Goal: Navigation & Orientation: Find specific page/section

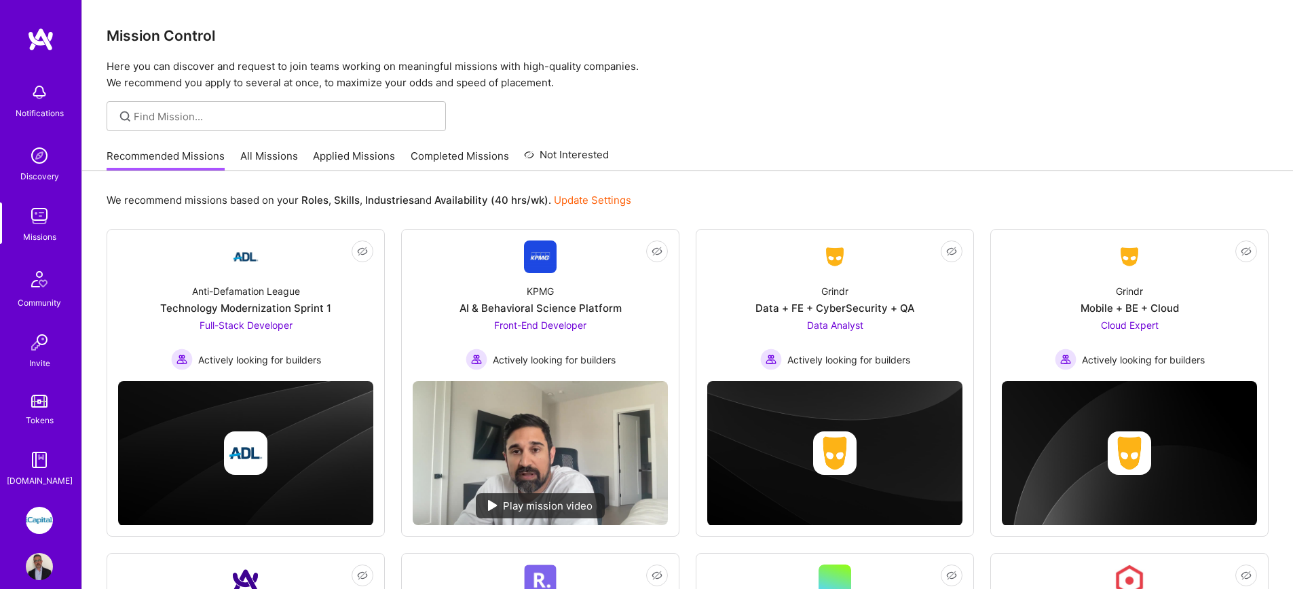
click at [278, 150] on link "All Missions" at bounding box center [269, 160] width 58 height 22
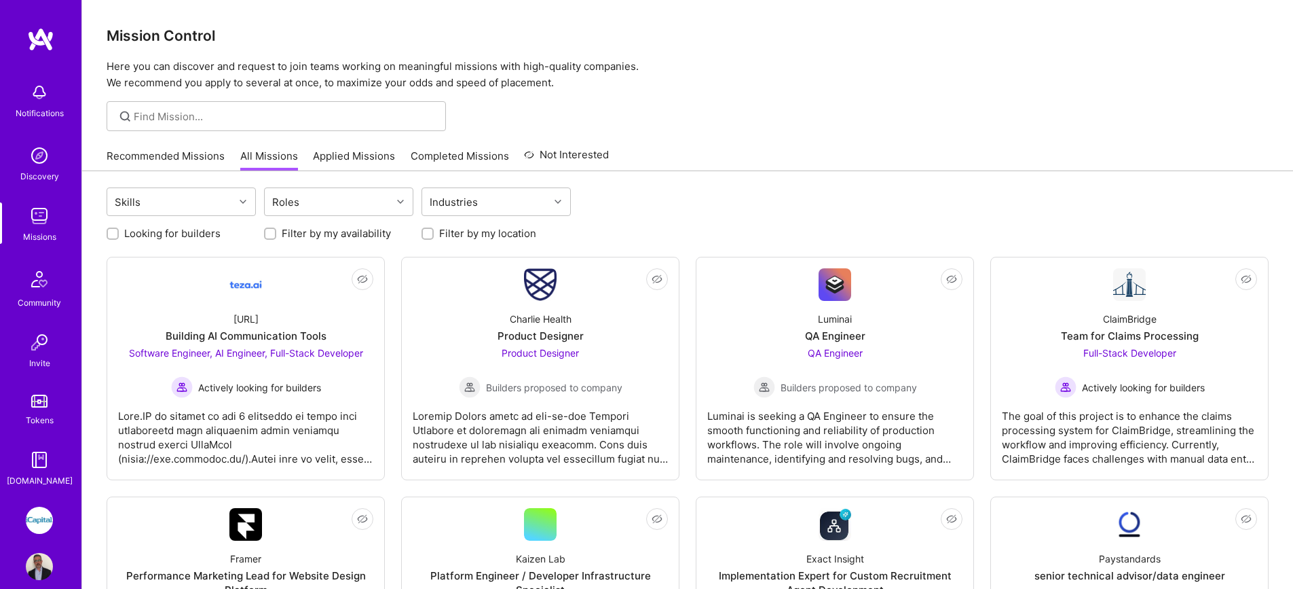
click at [201, 157] on link "Recommended Missions" at bounding box center [166, 160] width 118 height 22
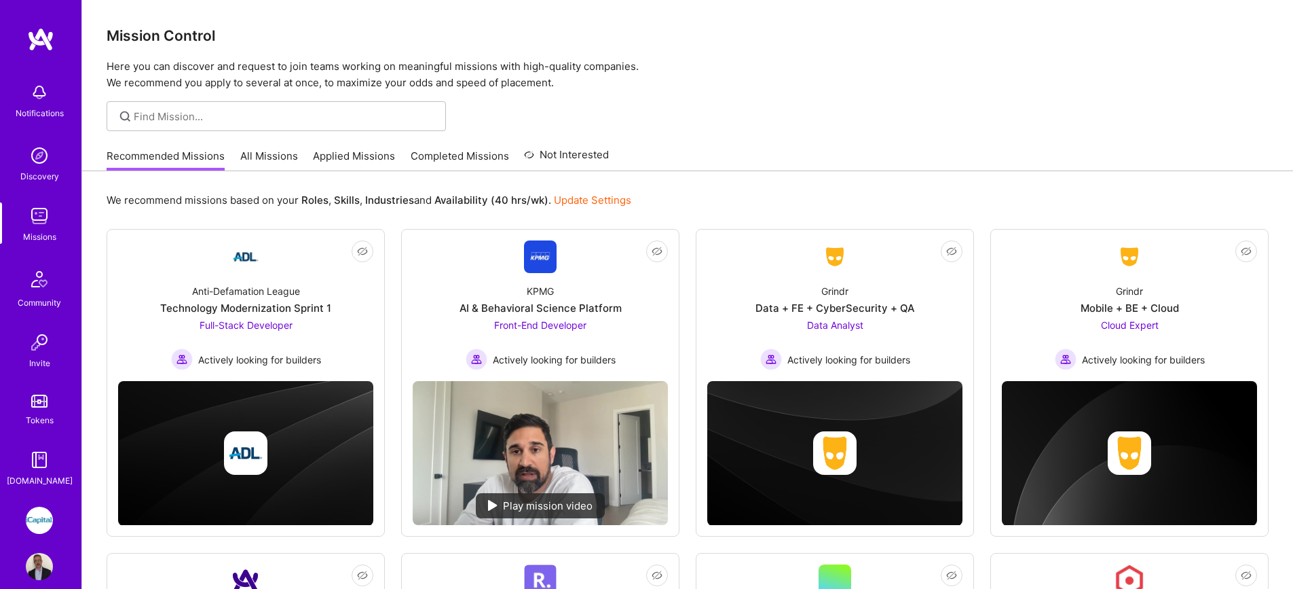
click at [272, 158] on link "All Missions" at bounding box center [269, 160] width 58 height 22
